Goal: Register for event/course

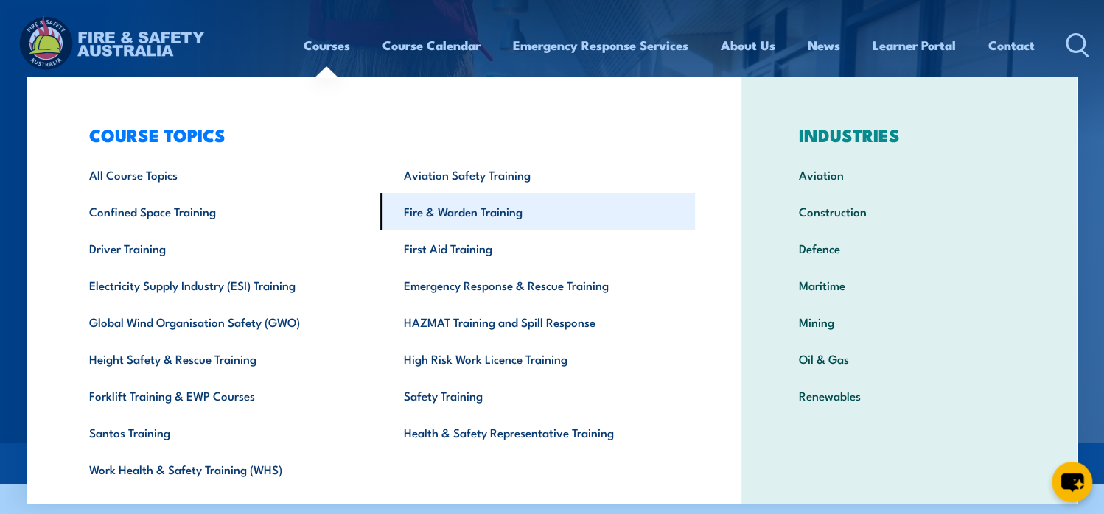
click at [458, 219] on link "Fire & Warden Training" at bounding box center [537, 211] width 315 height 37
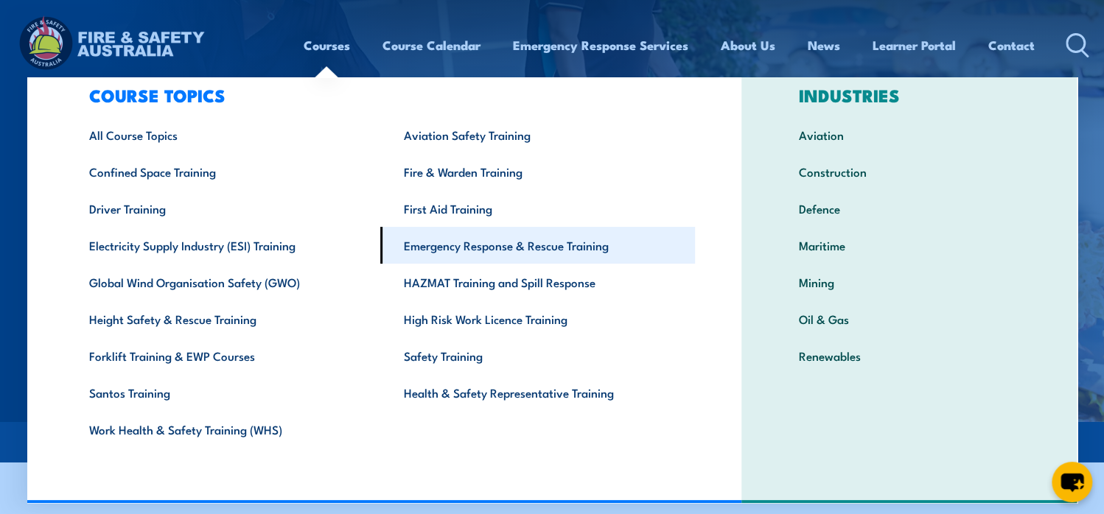
scroll to position [74, 0]
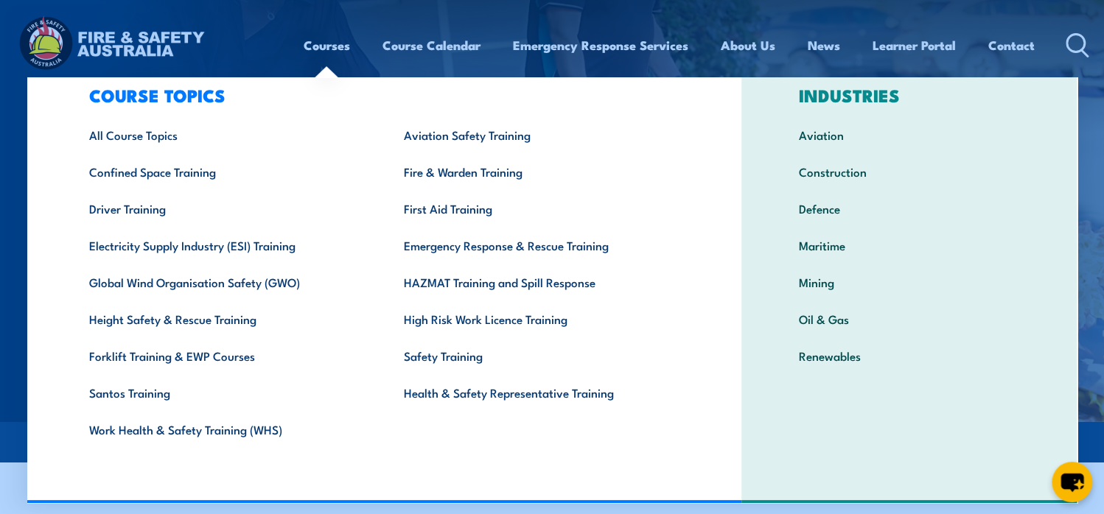
click at [316, 43] on link "Courses" at bounding box center [327, 45] width 46 height 39
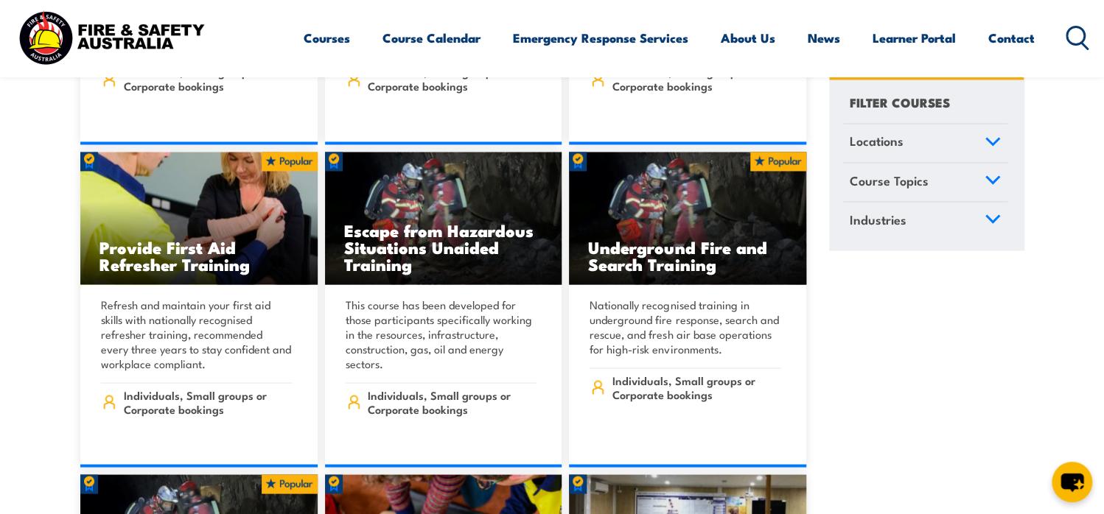
scroll to position [1473, 0]
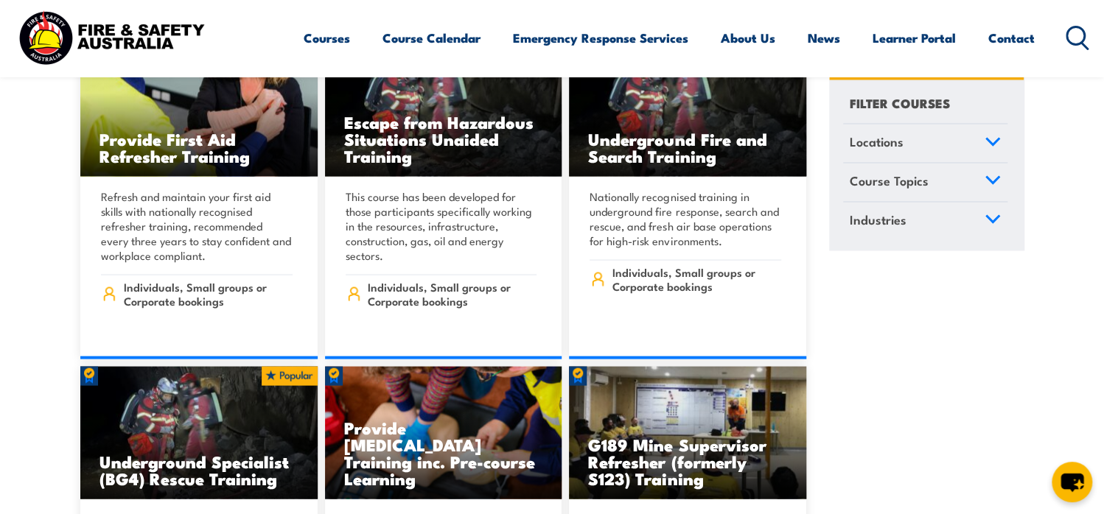
click at [983, 140] on link "Locations" at bounding box center [925, 143] width 164 height 38
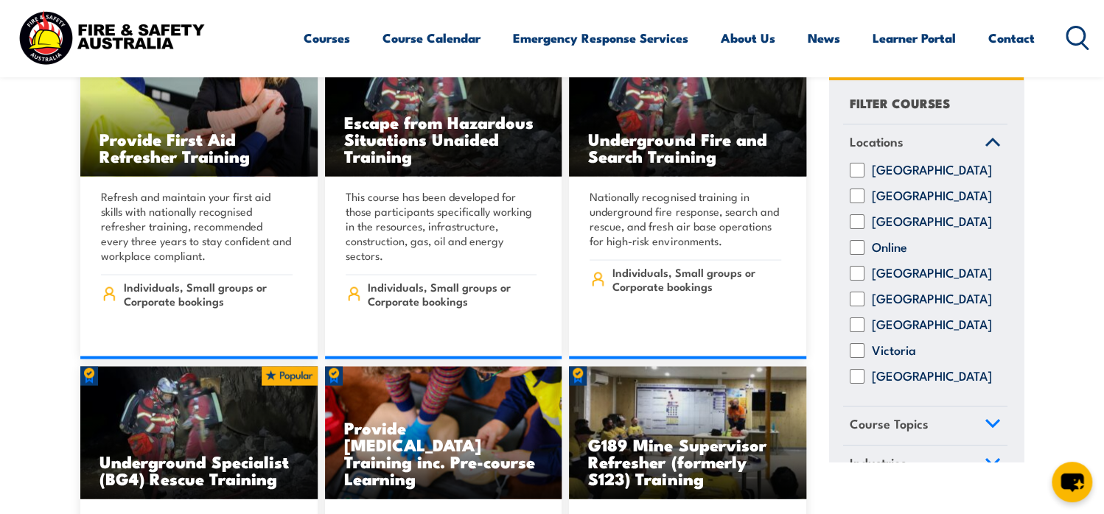
click at [855, 384] on input "[GEOGRAPHIC_DATA]" at bounding box center [856, 376] width 15 height 15
checkbox input "true"
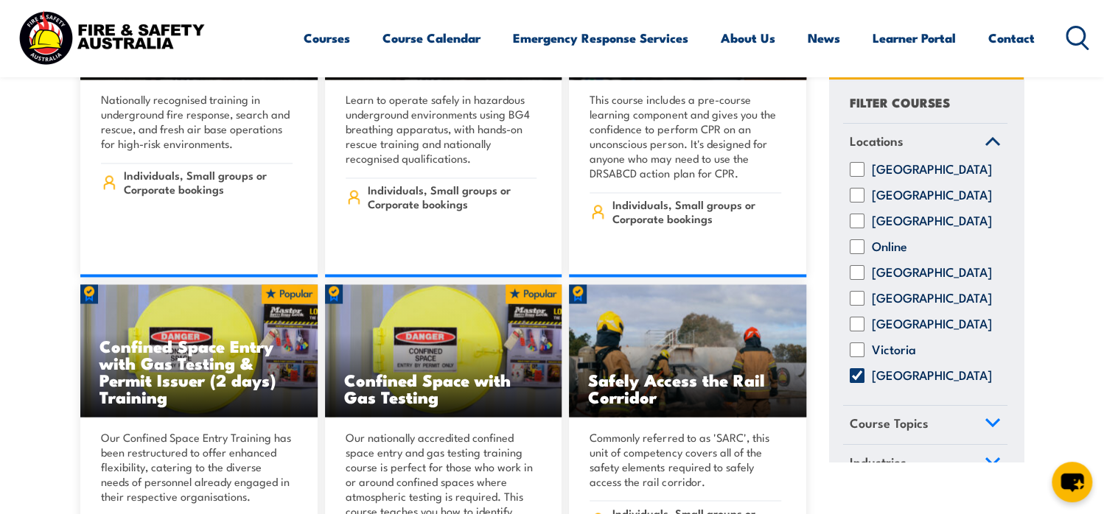
scroll to position [1326, 0]
